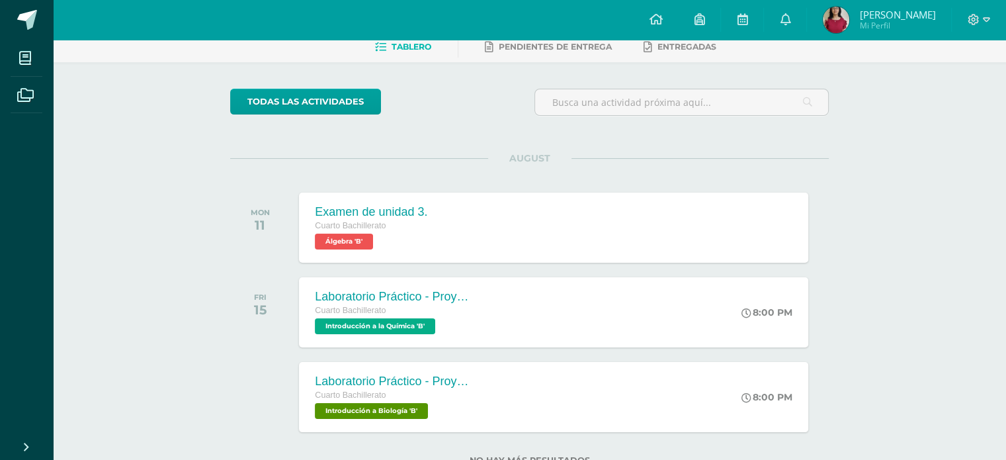
scroll to position [69, 0]
click at [790, 22] on icon at bounding box center [785, 19] width 11 height 12
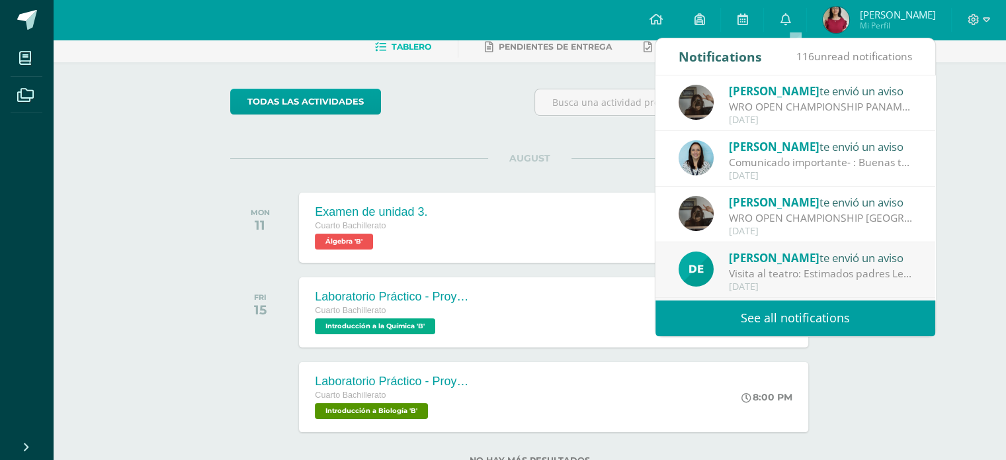
click at [851, 104] on div "WRO OPEN CHAMPIONSHIP PANAMÁ 2025 : Adjuntamos documento con información import…" at bounding box center [821, 106] width 184 height 15
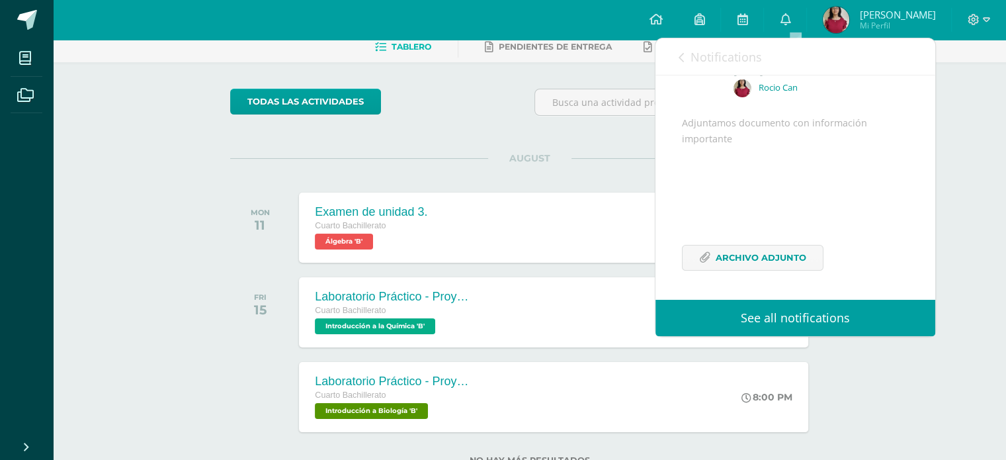
scroll to position [0, 0]
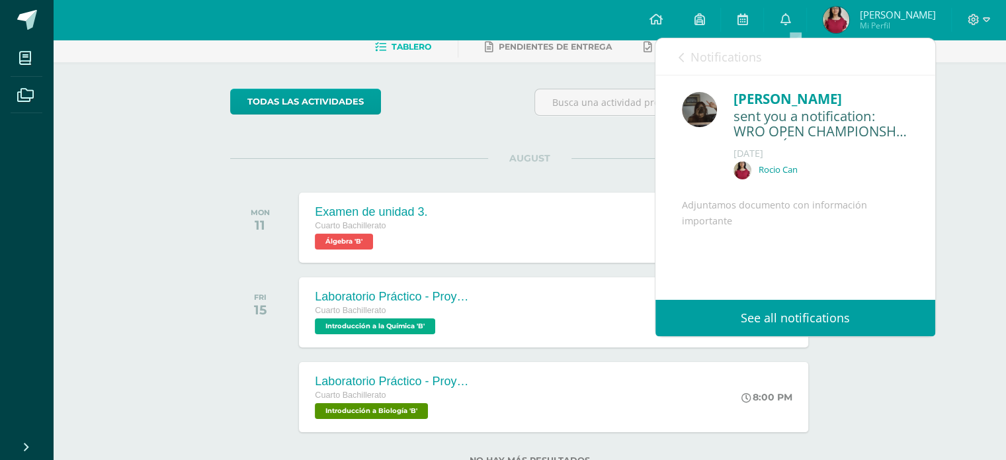
click at [696, 55] on span "Notifications" at bounding box center [725, 57] width 71 height 16
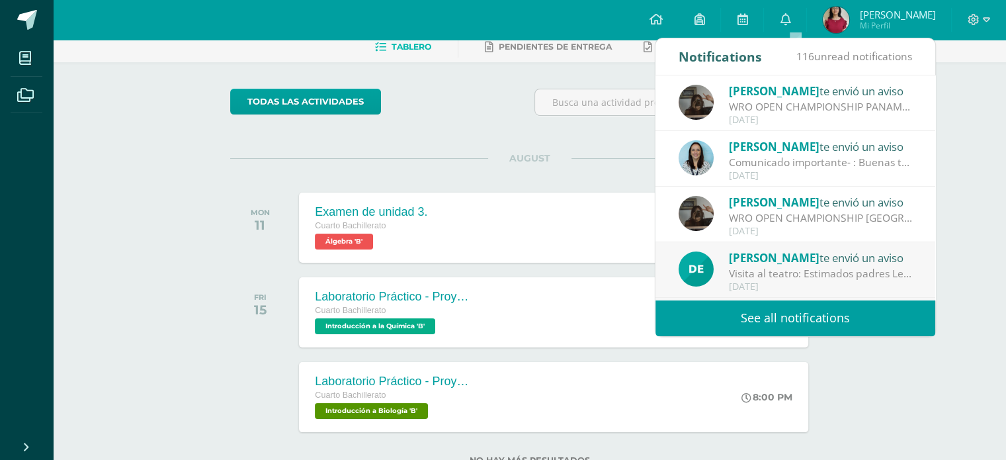
click at [778, 310] on link "See all notifications" at bounding box center [795, 318] width 280 height 36
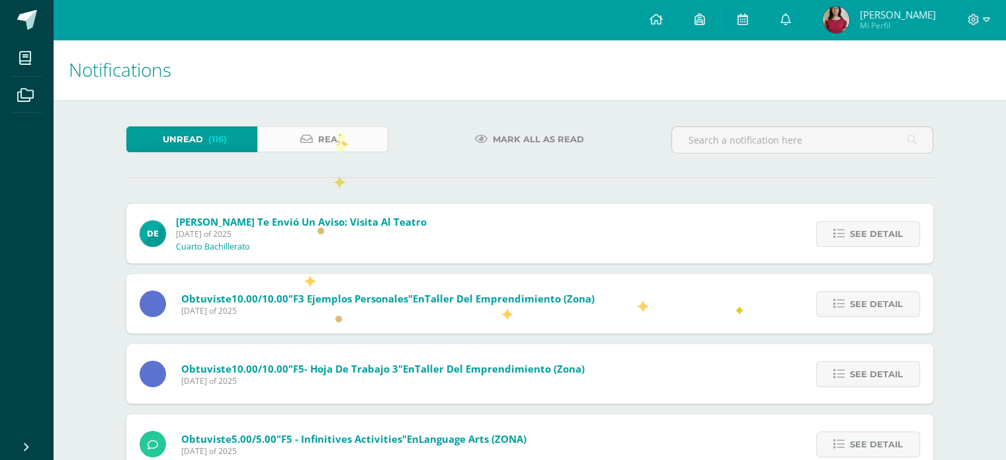
click at [336, 141] on span "Read" at bounding box center [331, 139] width 26 height 24
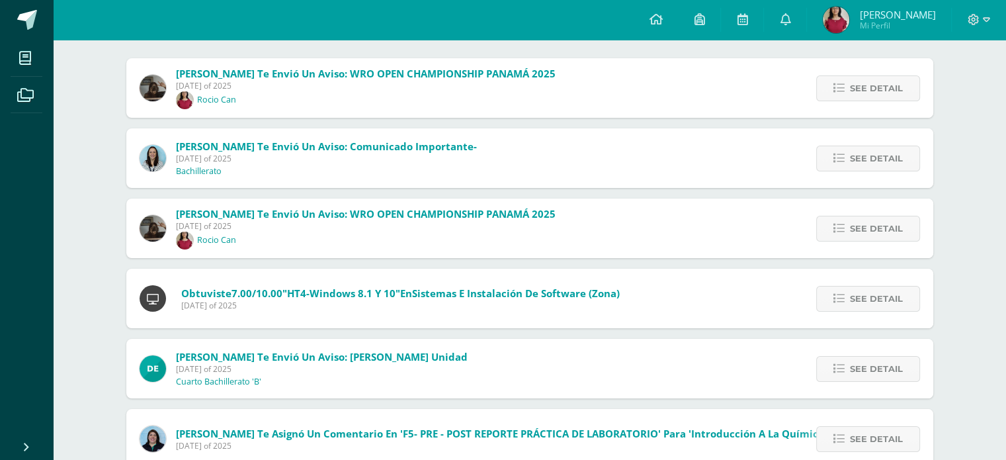
scroll to position [150, 0]
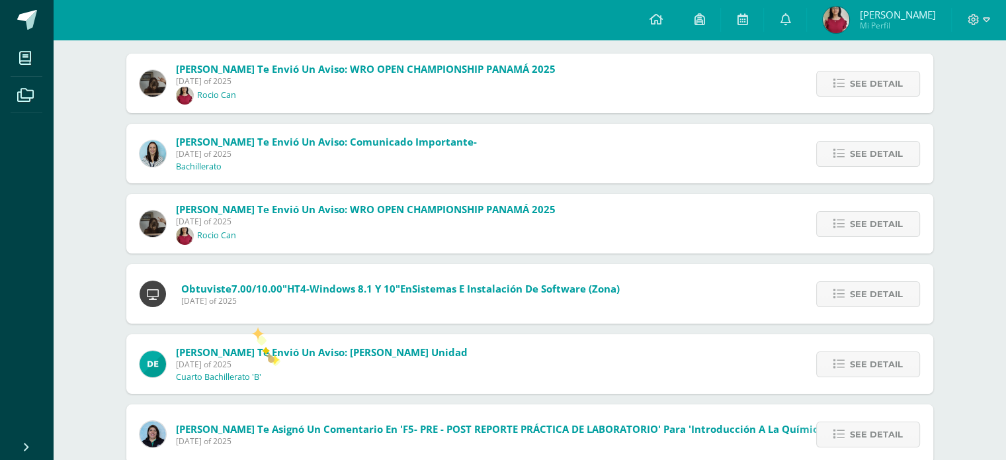
click at [270, 356] on span "[PERSON_NAME] te envió un aviso: [PERSON_NAME] Unidad" at bounding box center [322, 351] width 292 height 13
click at [866, 368] on span "See detail" at bounding box center [876, 364] width 53 height 24
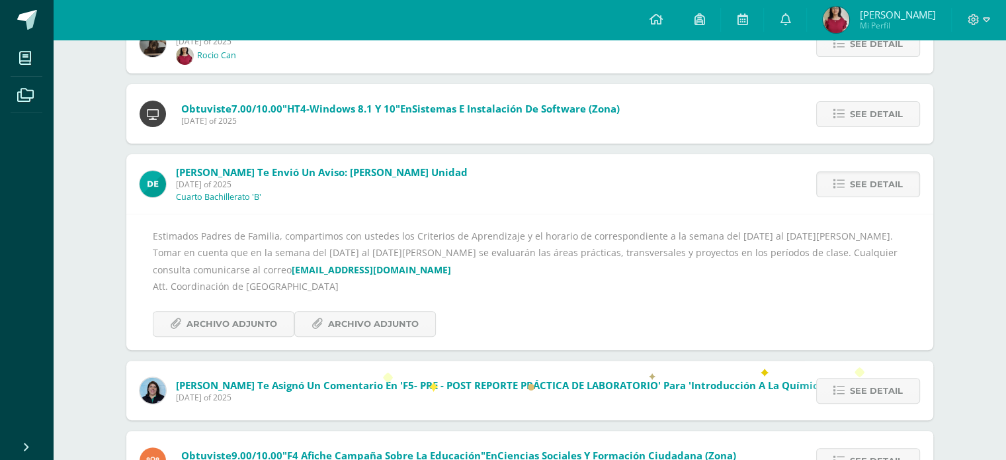
scroll to position [330, 0]
click at [328, 325] on span "Archivo Adjunto" at bounding box center [373, 324] width 91 height 24
click at [241, 327] on span "Archivo Adjunto" at bounding box center [232, 324] width 91 height 24
